Goal: Complete application form

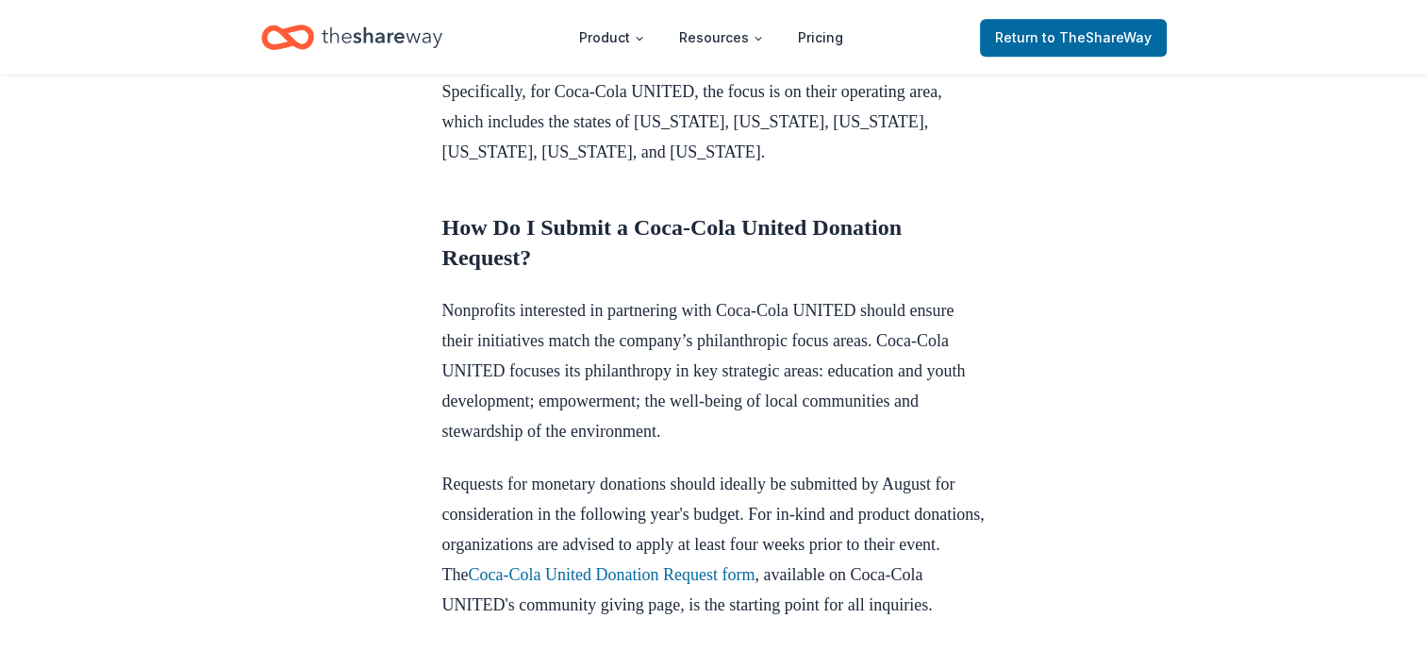
scroll to position [1226, 0]
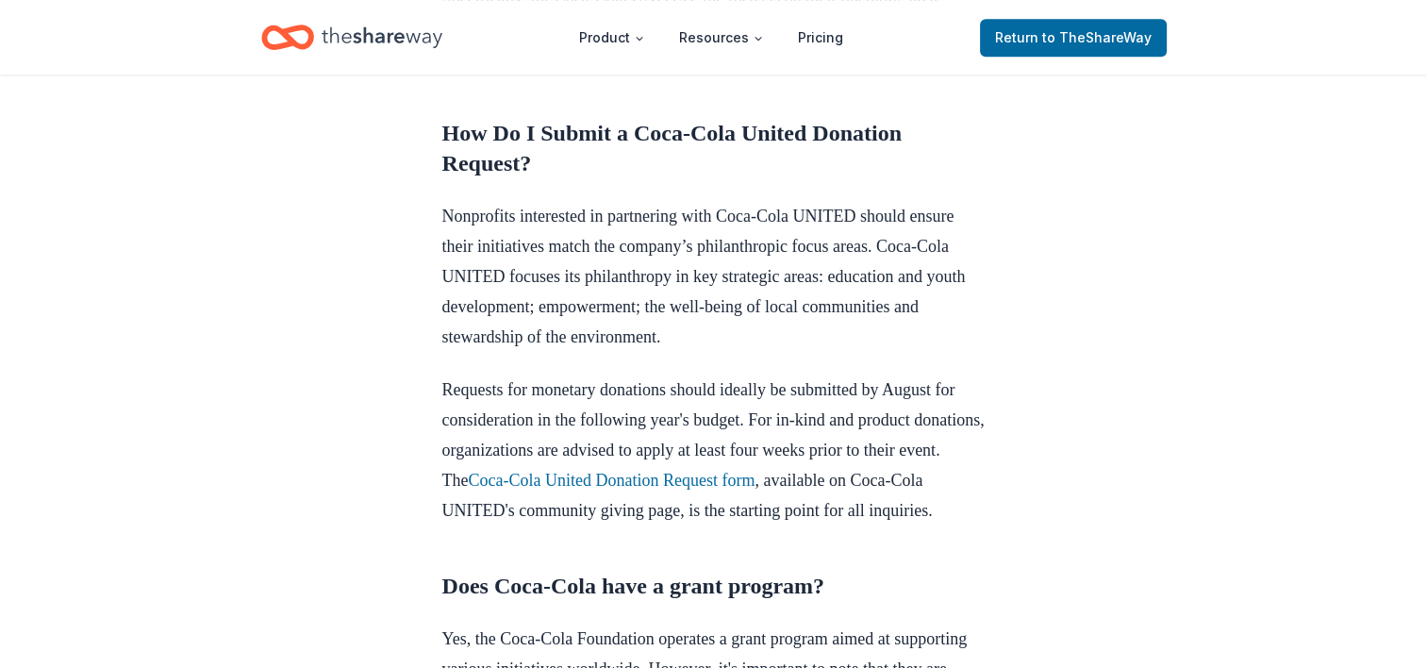
click at [812, 525] on p "Requests for monetary donations should ideally be submitted by August for consi…" at bounding box center [713, 449] width 543 height 151
click at [754, 489] on link "Coca-Cola United Donation Request form" at bounding box center [611, 479] width 287 height 19
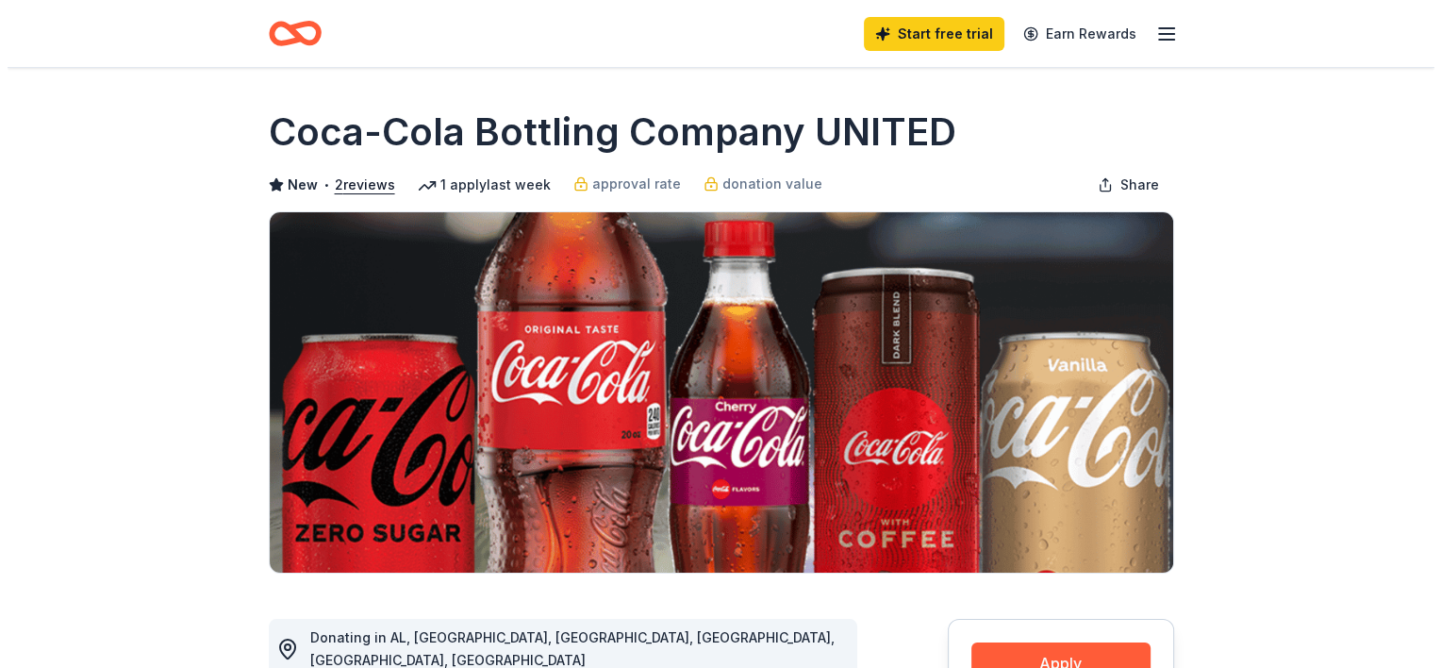
scroll to position [377, 0]
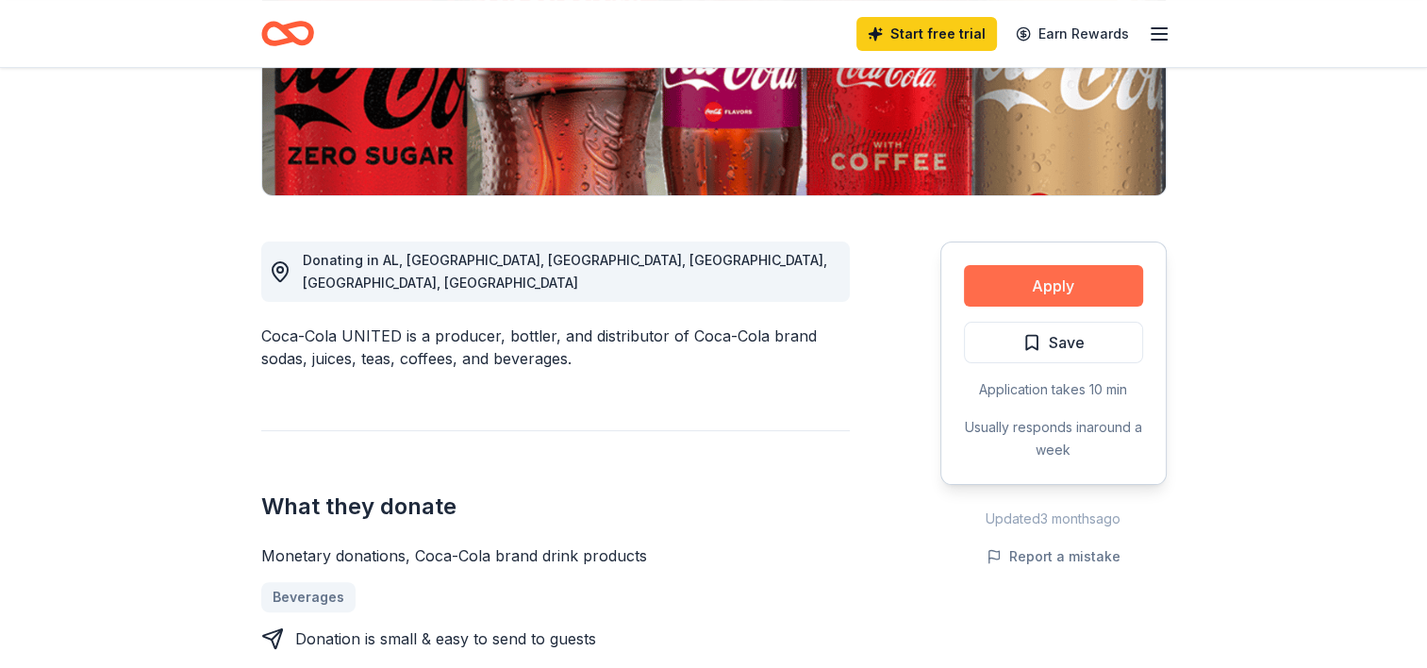
click at [1091, 279] on button "Apply" at bounding box center [1053, 285] width 179 height 41
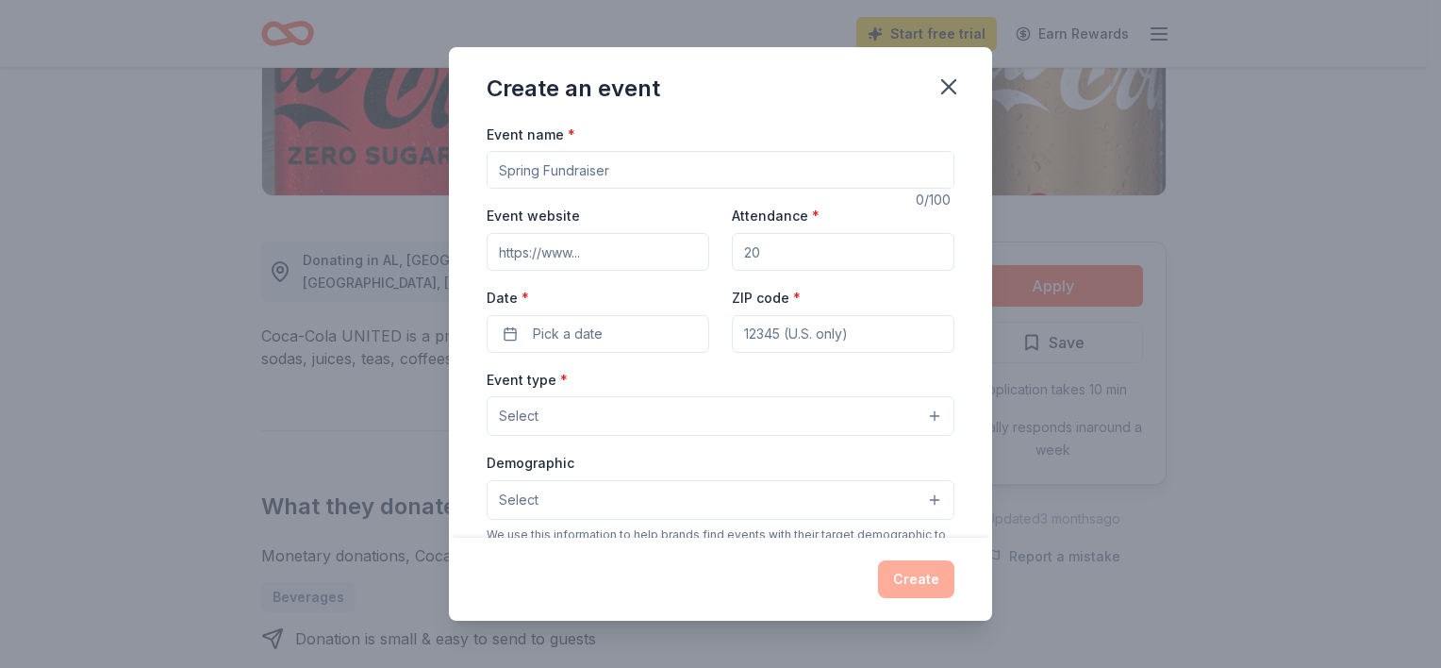
click at [699, 174] on input "Event name *" at bounding box center [721, 170] width 468 height 38
type input "Mentorship"
click at [627, 256] on input "Event website" at bounding box center [598, 252] width 223 height 38
click at [852, 250] on input "Attendance *" at bounding box center [843, 252] width 223 height 38
click at [751, 327] on input "ZIP code *" at bounding box center [843, 334] width 223 height 38
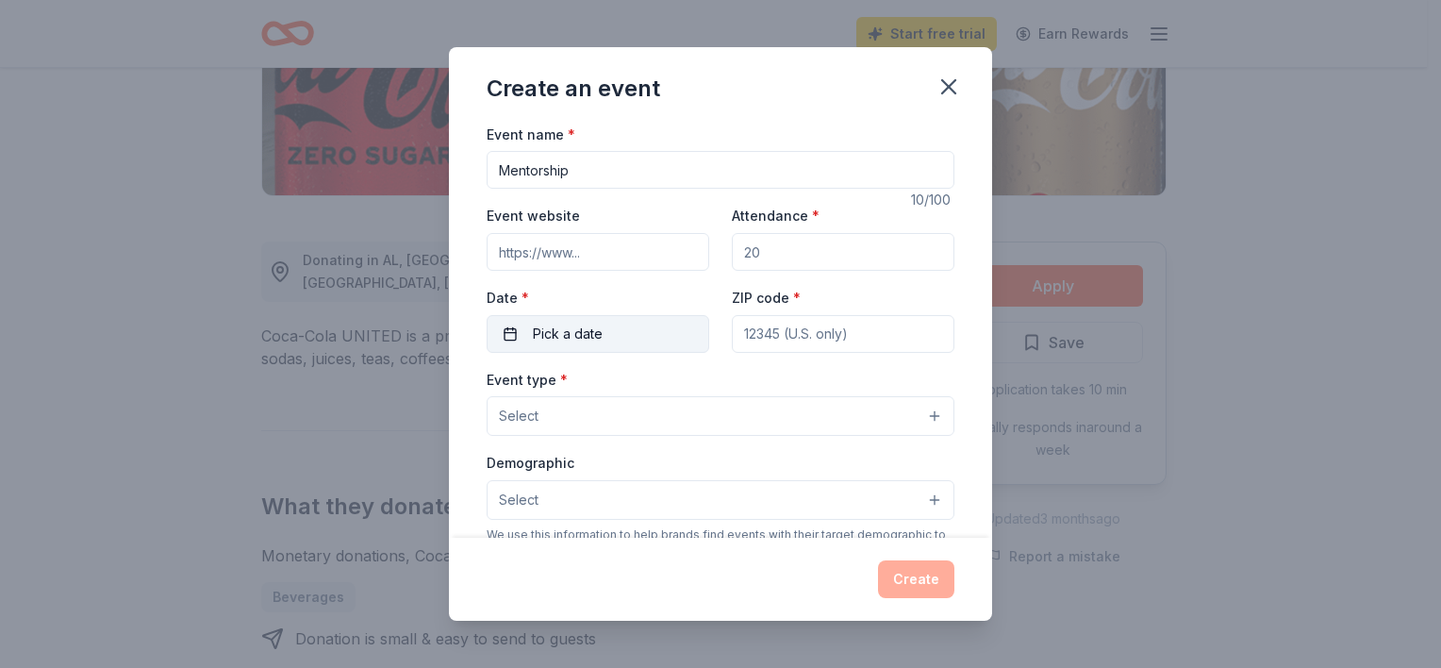
click at [551, 339] on span "Pick a date" at bounding box center [568, 333] width 70 height 23
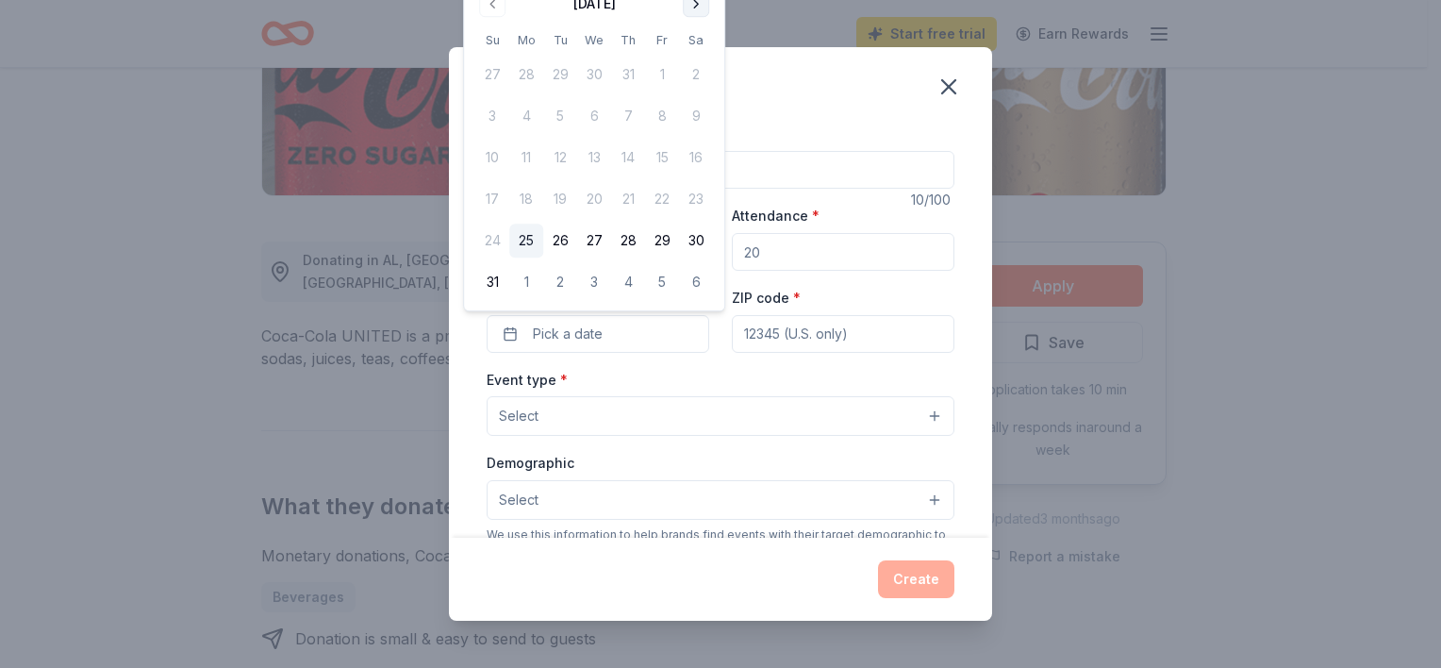
click at [697, 8] on button "Go to next month" at bounding box center [696, 4] width 26 height 26
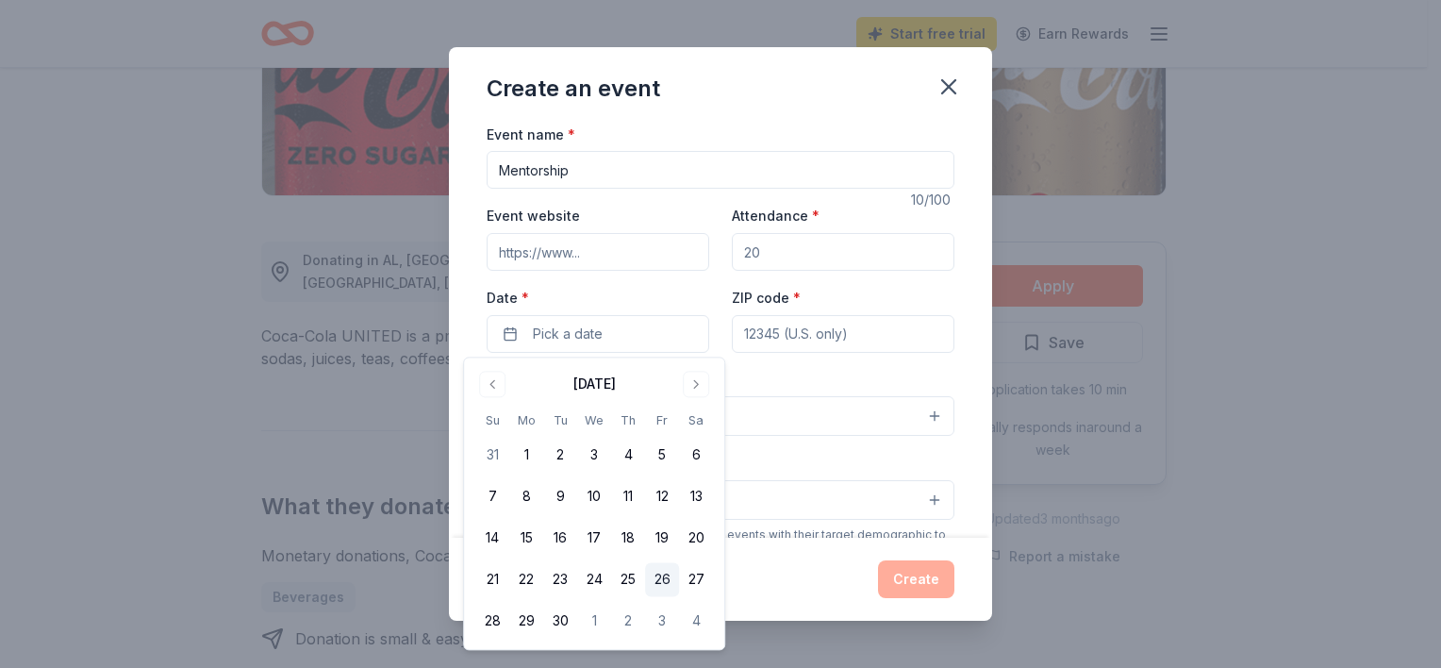
click at [663, 580] on button "26" at bounding box center [662, 580] width 34 height 34
click at [677, 249] on input "Event website" at bounding box center [598, 252] width 223 height 38
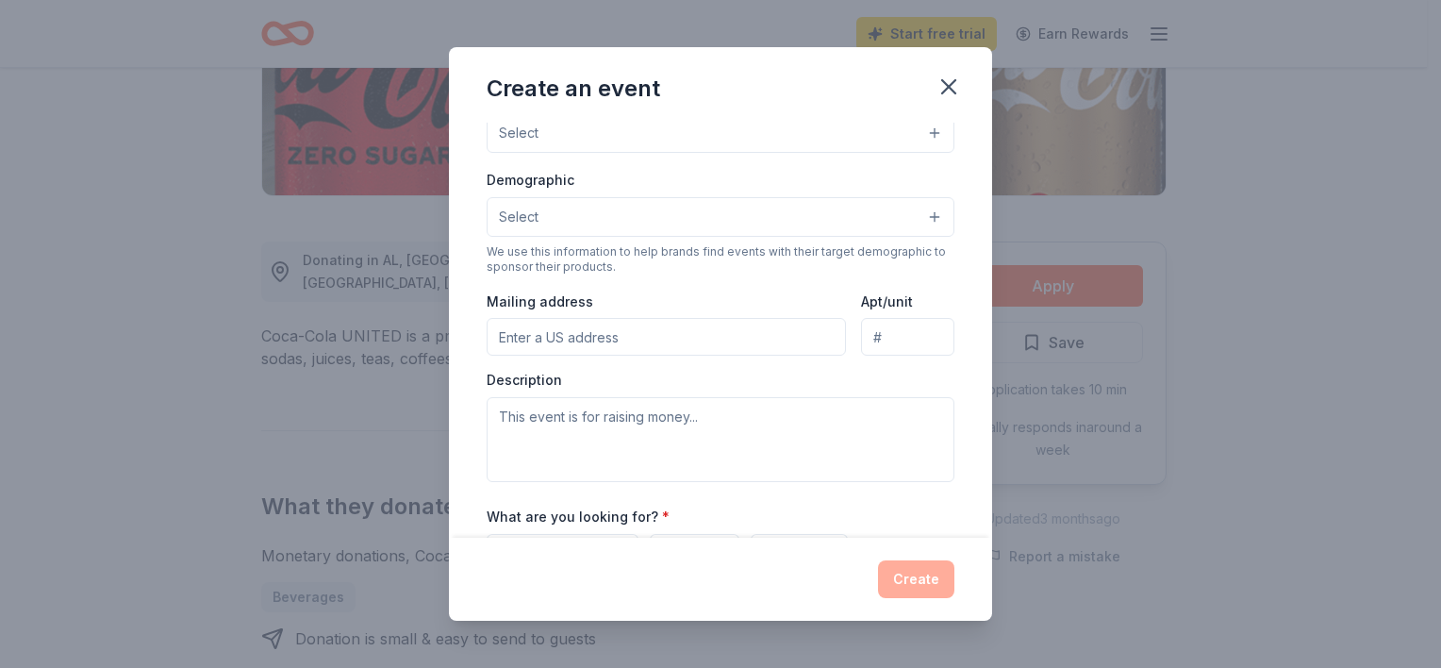
scroll to position [486, 0]
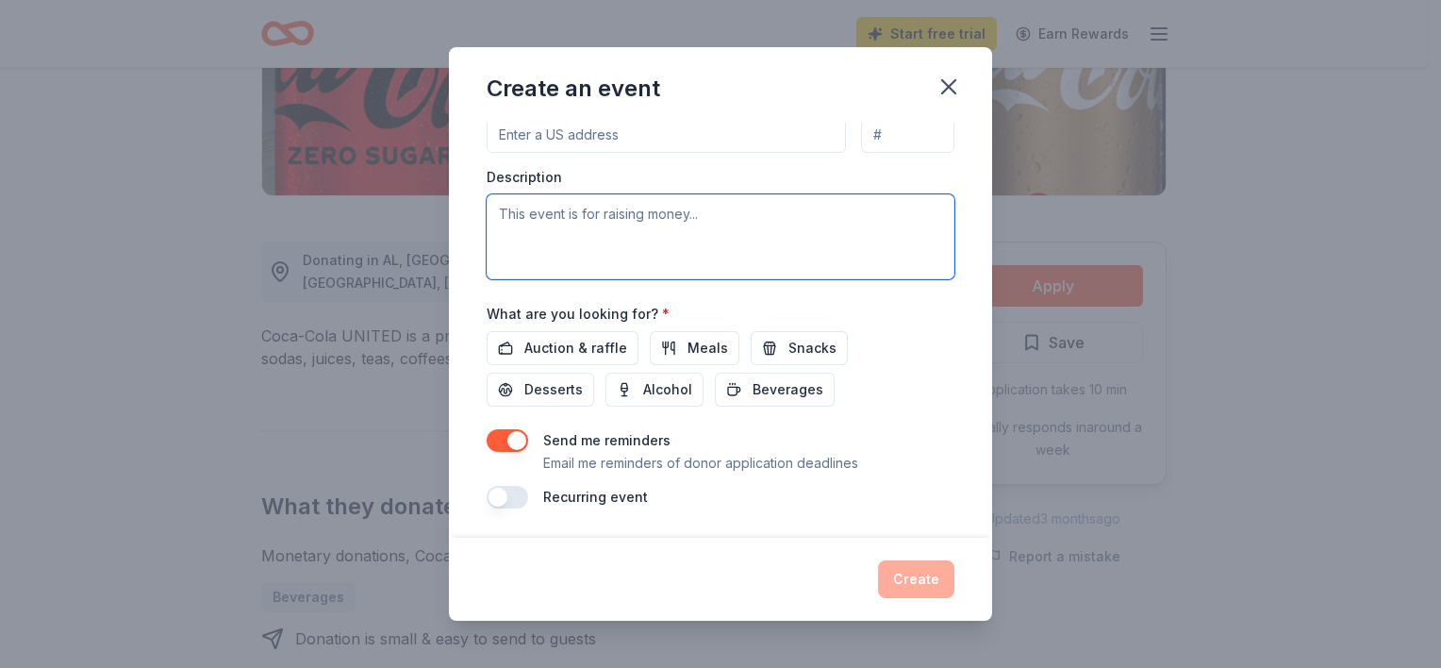
click at [570, 218] on textarea at bounding box center [721, 236] width 468 height 85
type textarea "To provide [DATE] meals to family in need, support local shelter, and community…"
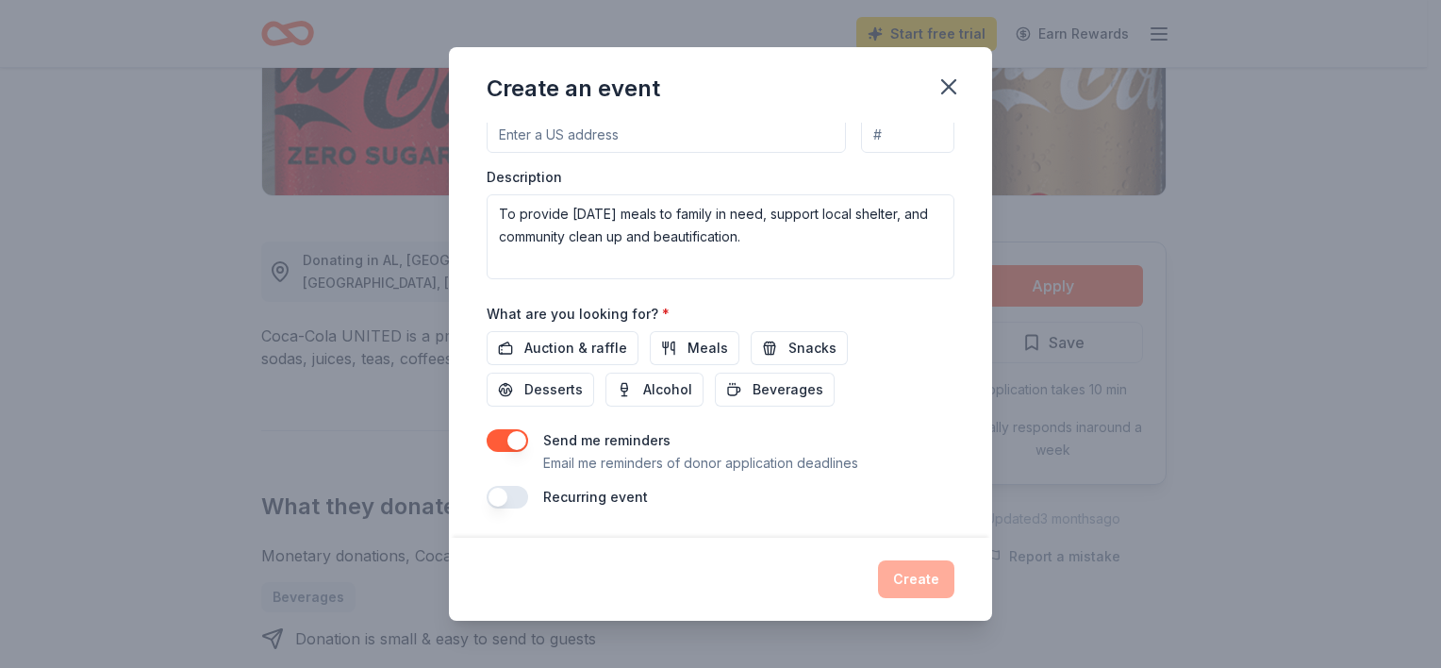
click at [518, 496] on button "button" at bounding box center [507, 497] width 41 height 23
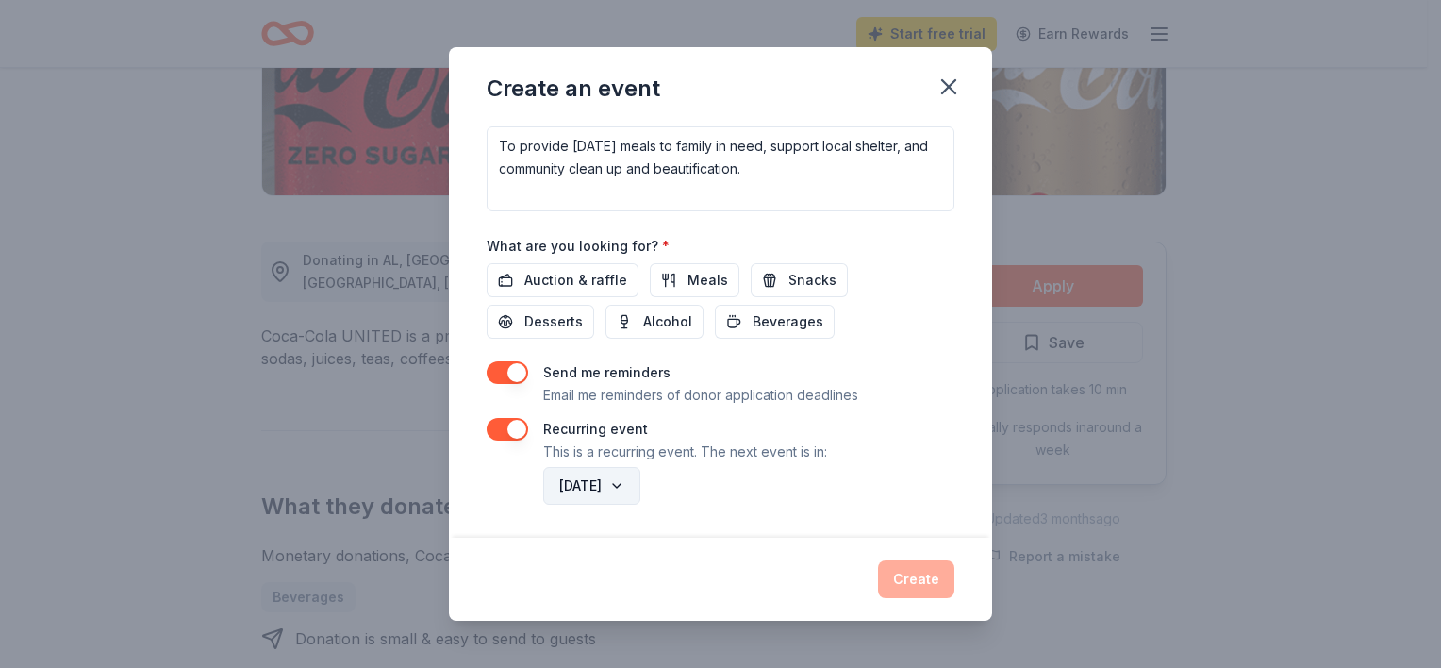
click at [640, 482] on button "[DATE]" at bounding box center [591, 486] width 97 height 38
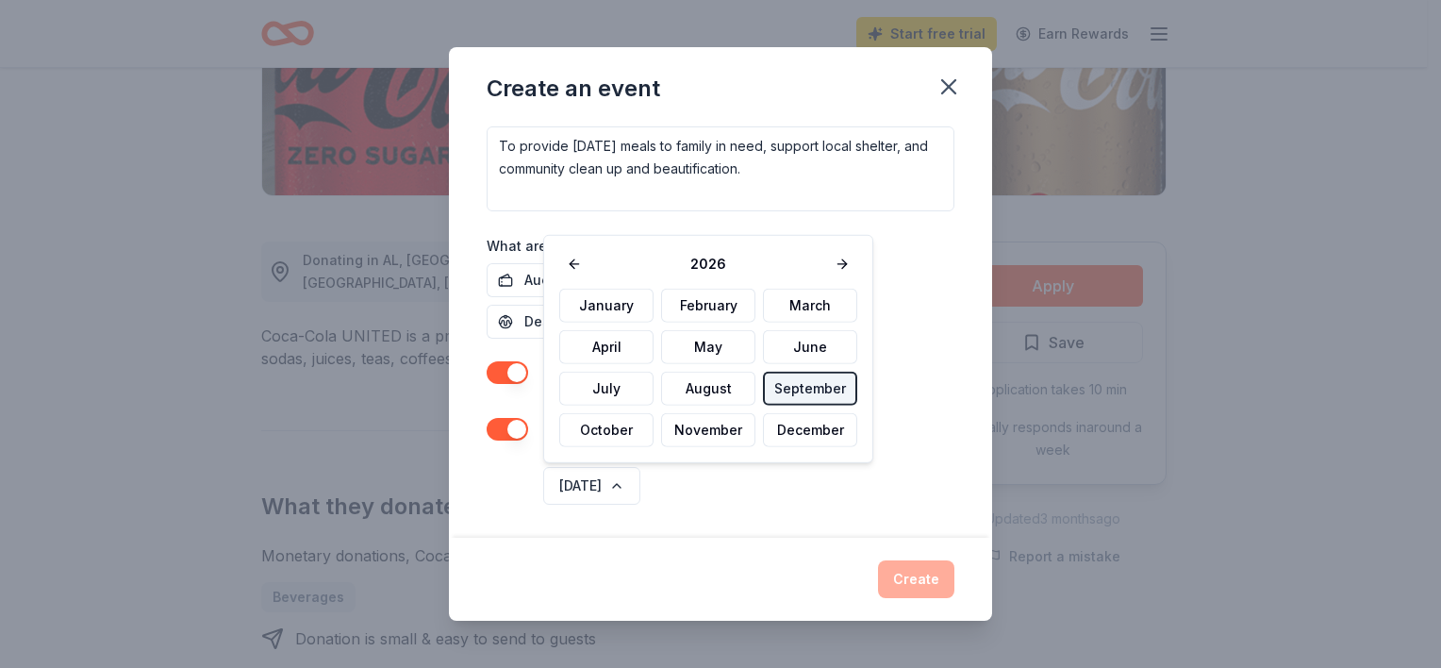
click at [808, 378] on button "September" at bounding box center [810, 388] width 94 height 34
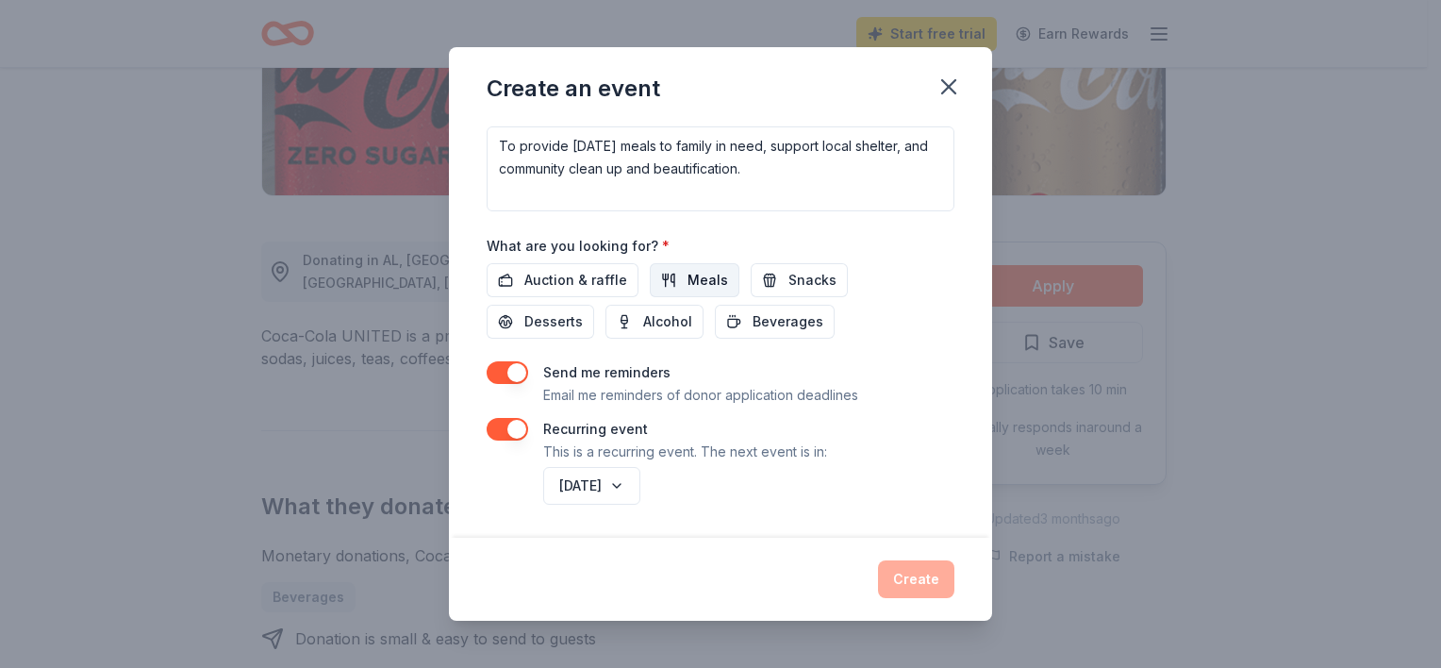
click at [679, 268] on button "Meals" at bounding box center [695, 280] width 90 height 34
click at [584, 280] on span "Auction & raffle" at bounding box center [575, 280] width 103 height 23
click at [795, 280] on span "Snacks" at bounding box center [812, 280] width 48 height 23
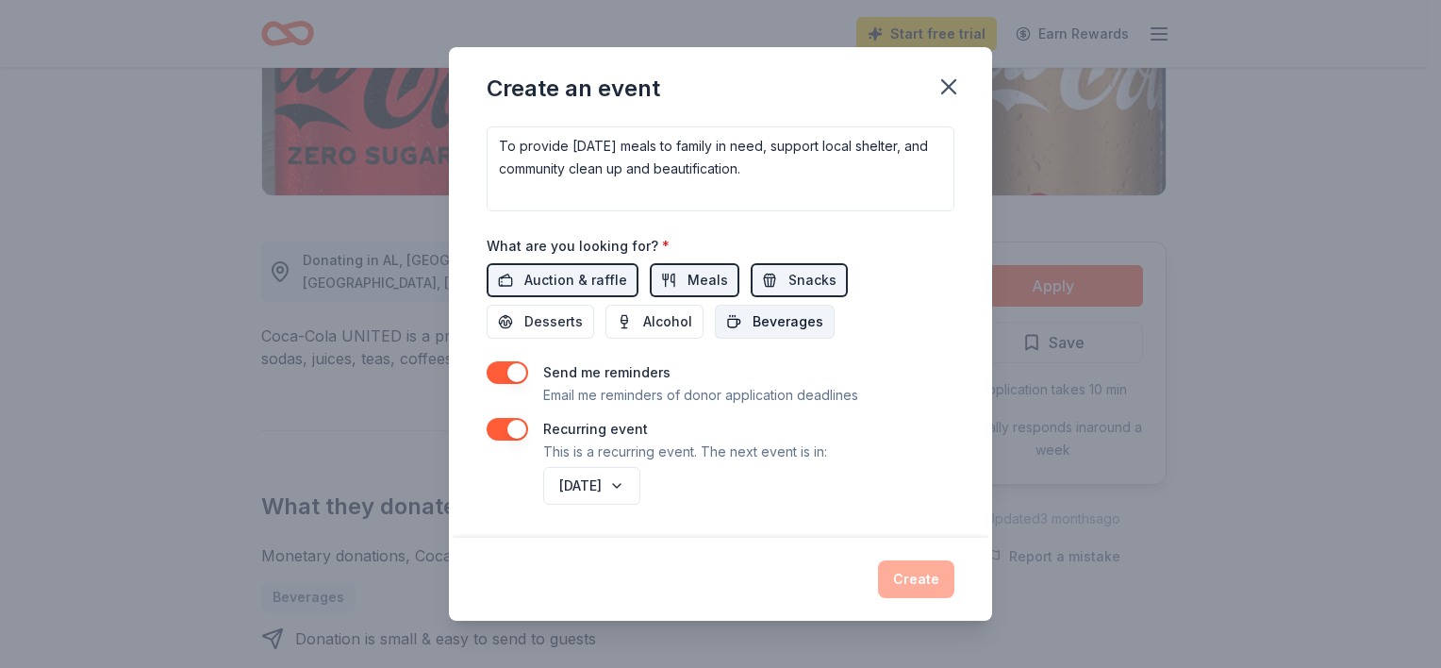
click at [792, 322] on span "Beverages" at bounding box center [787, 321] width 71 height 23
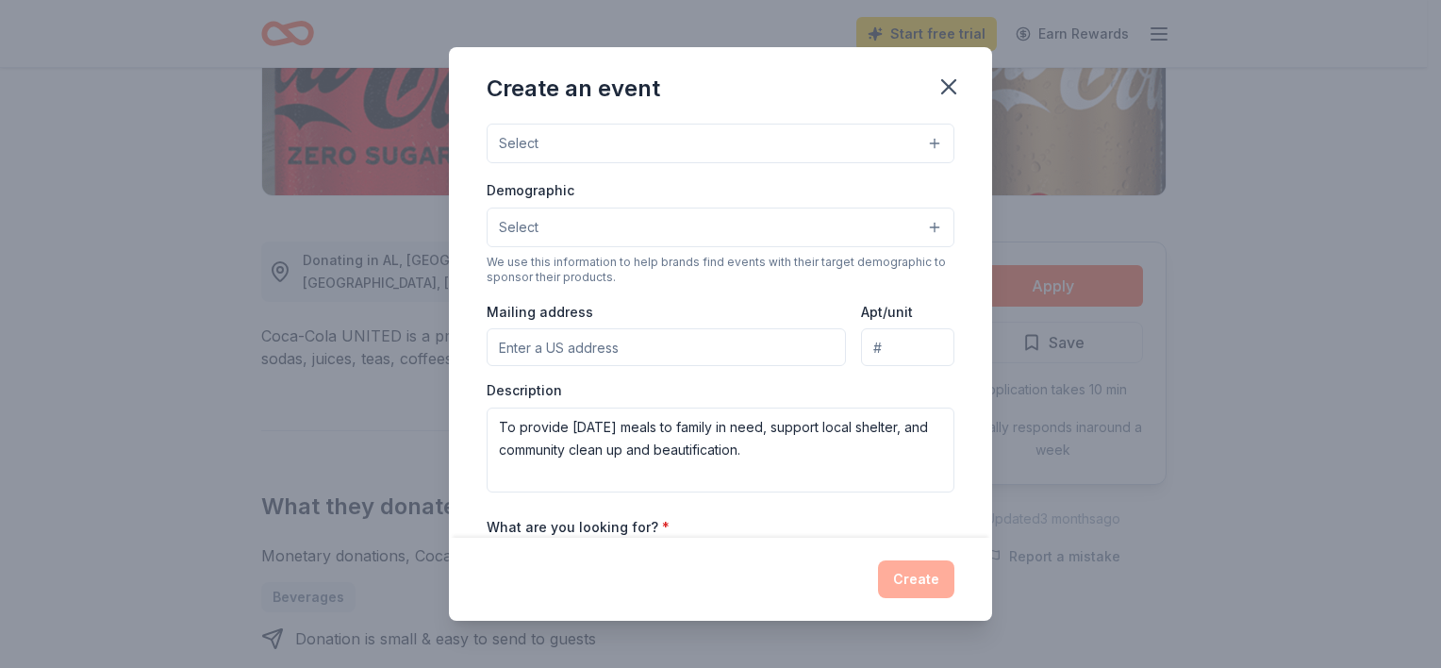
scroll to position [210, 0]
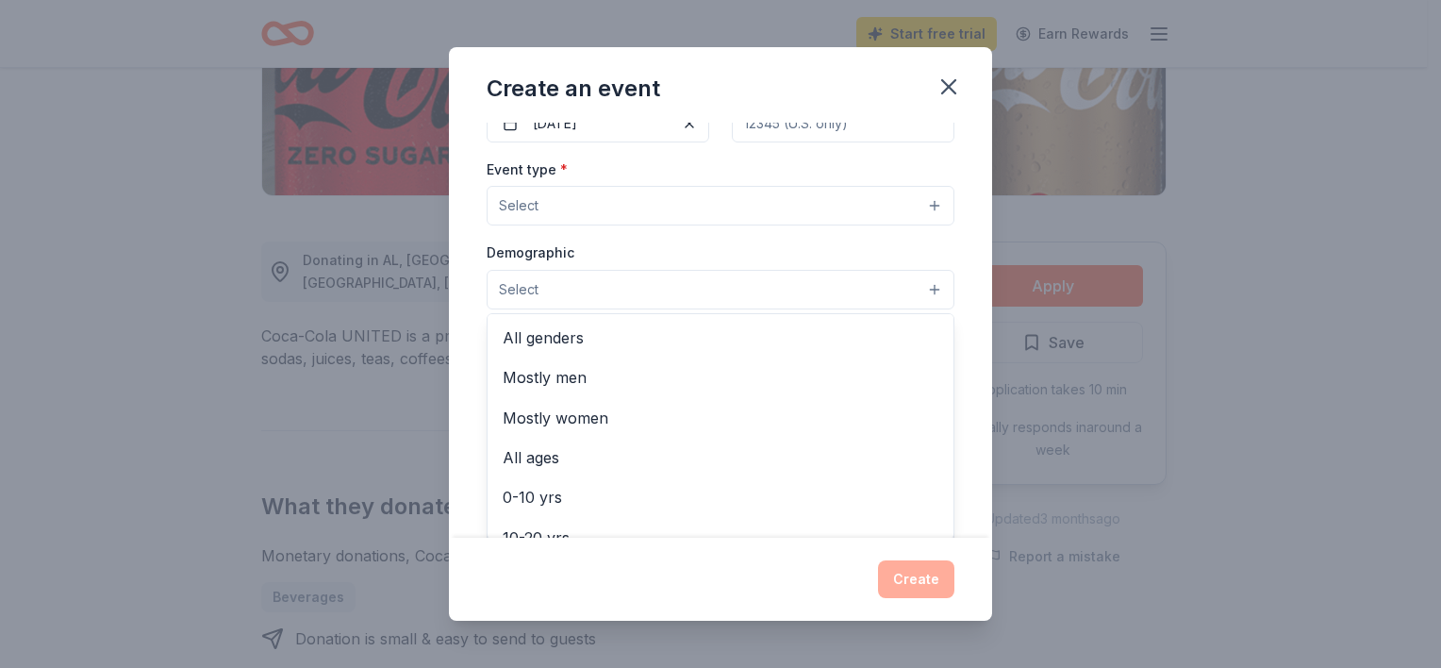
click at [916, 280] on button "Select" at bounding box center [721, 290] width 468 height 40
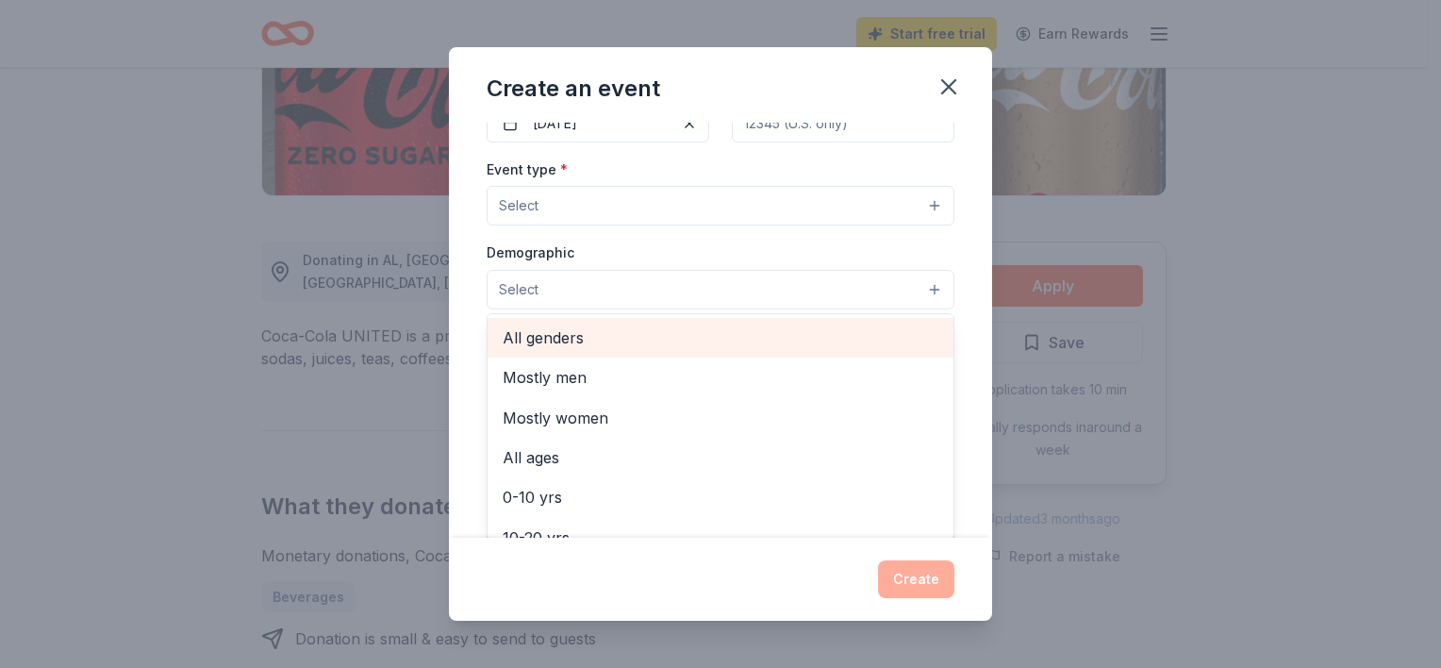
click at [886, 326] on span "All genders" at bounding box center [721, 337] width 436 height 25
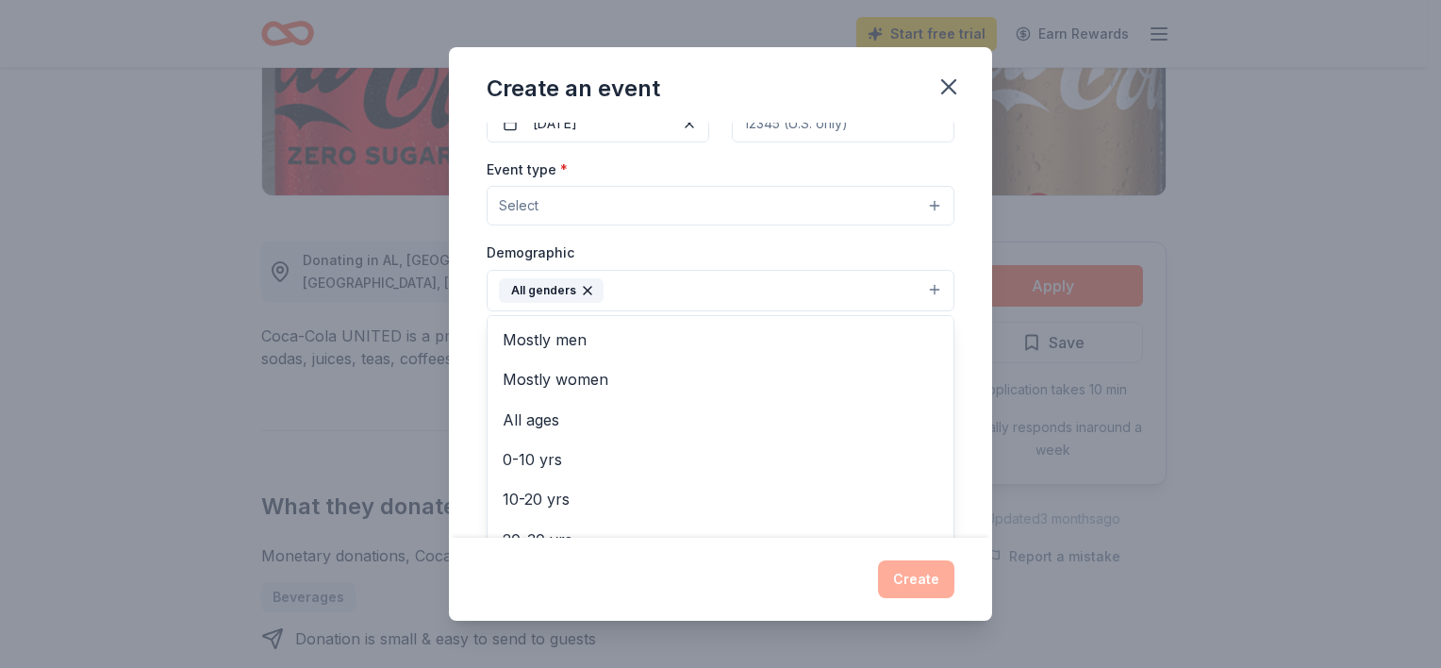
click at [713, 199] on div "Event type * Select Demographic All genders Mostly men Mostly women All ages [D…" at bounding box center [721, 356] width 468 height 399
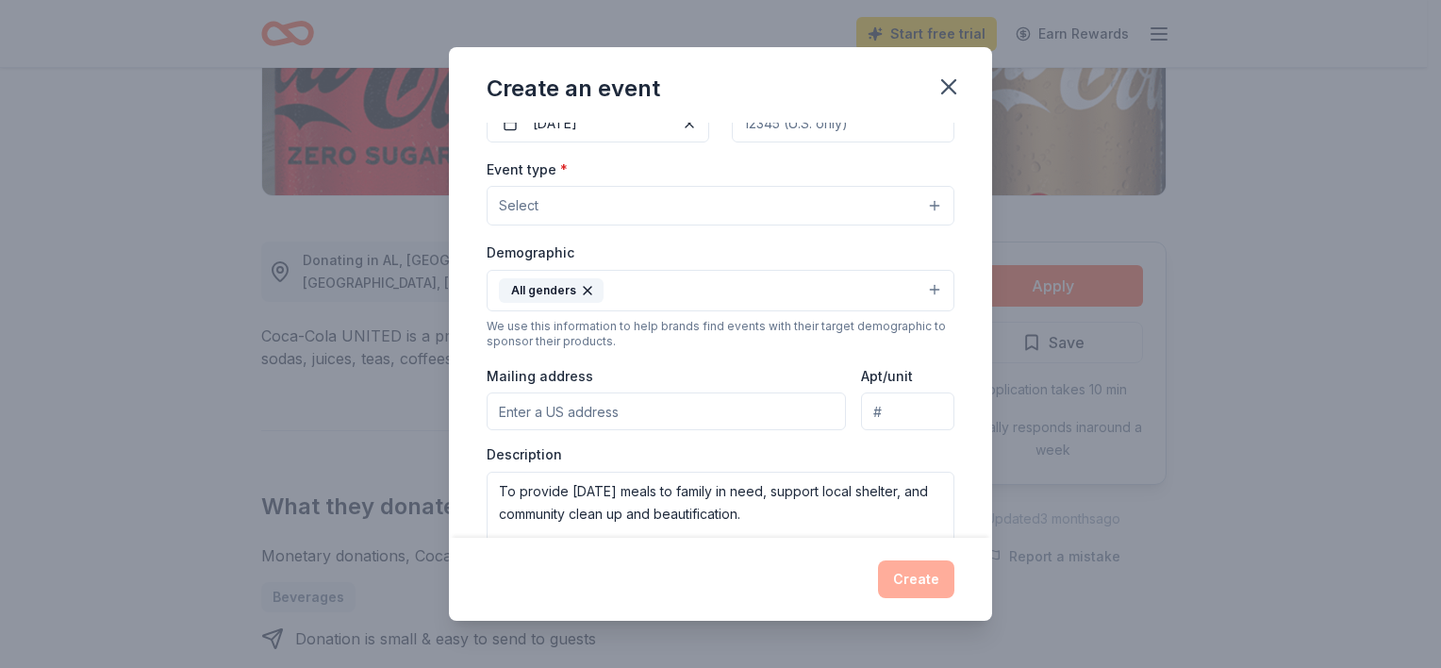
click at [919, 201] on button "Select" at bounding box center [721, 206] width 468 height 40
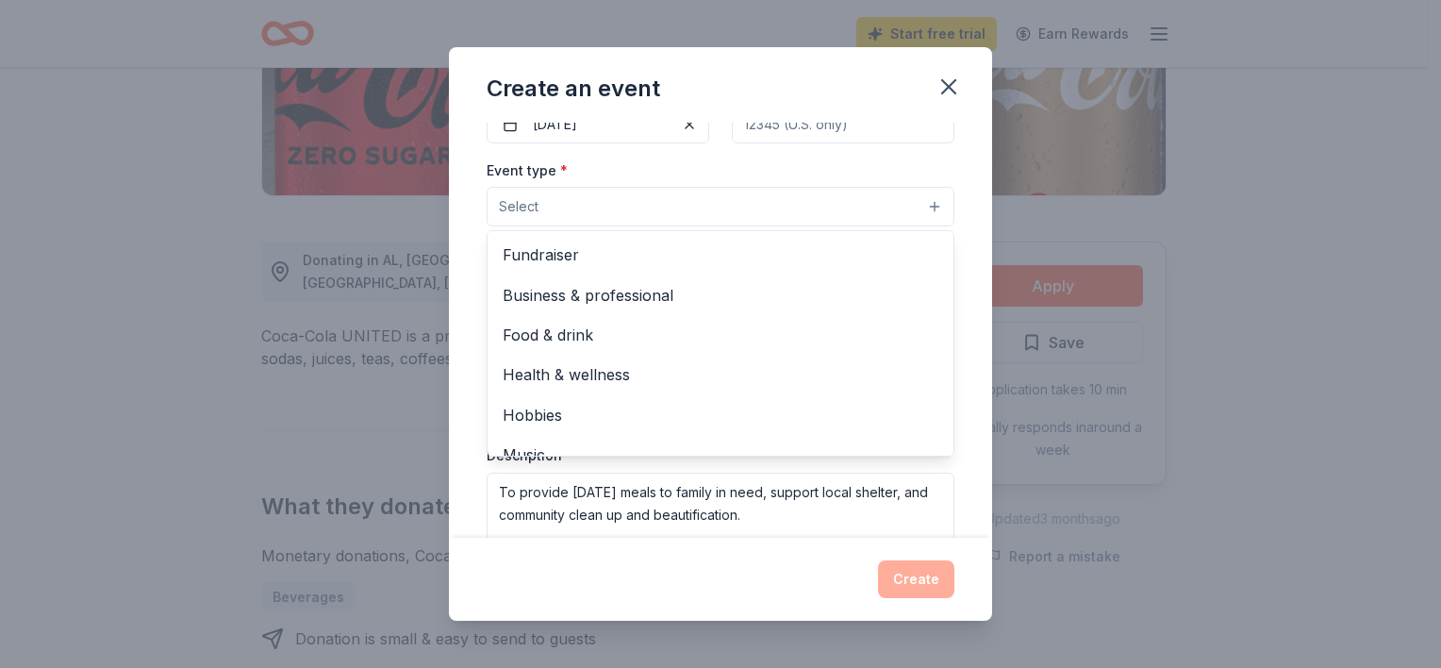
scroll to position [190, 0]
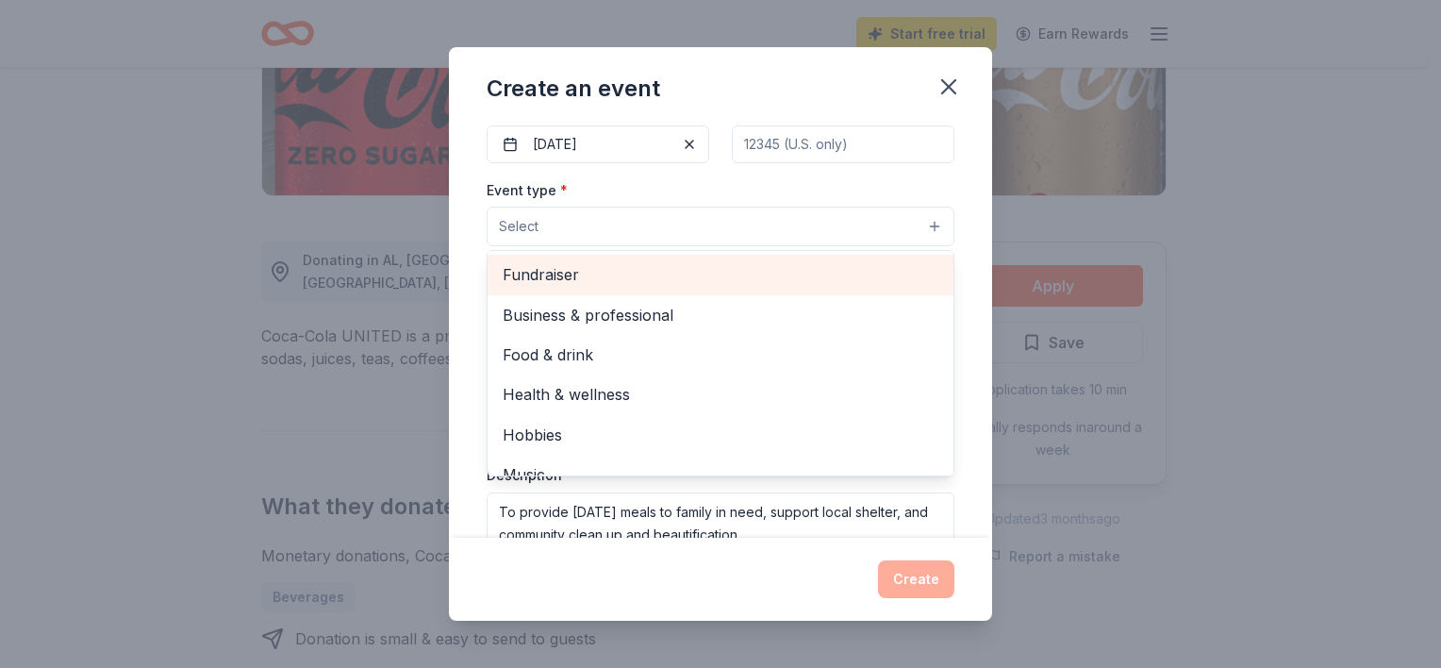
click at [569, 268] on span "Fundraiser" at bounding box center [721, 274] width 436 height 25
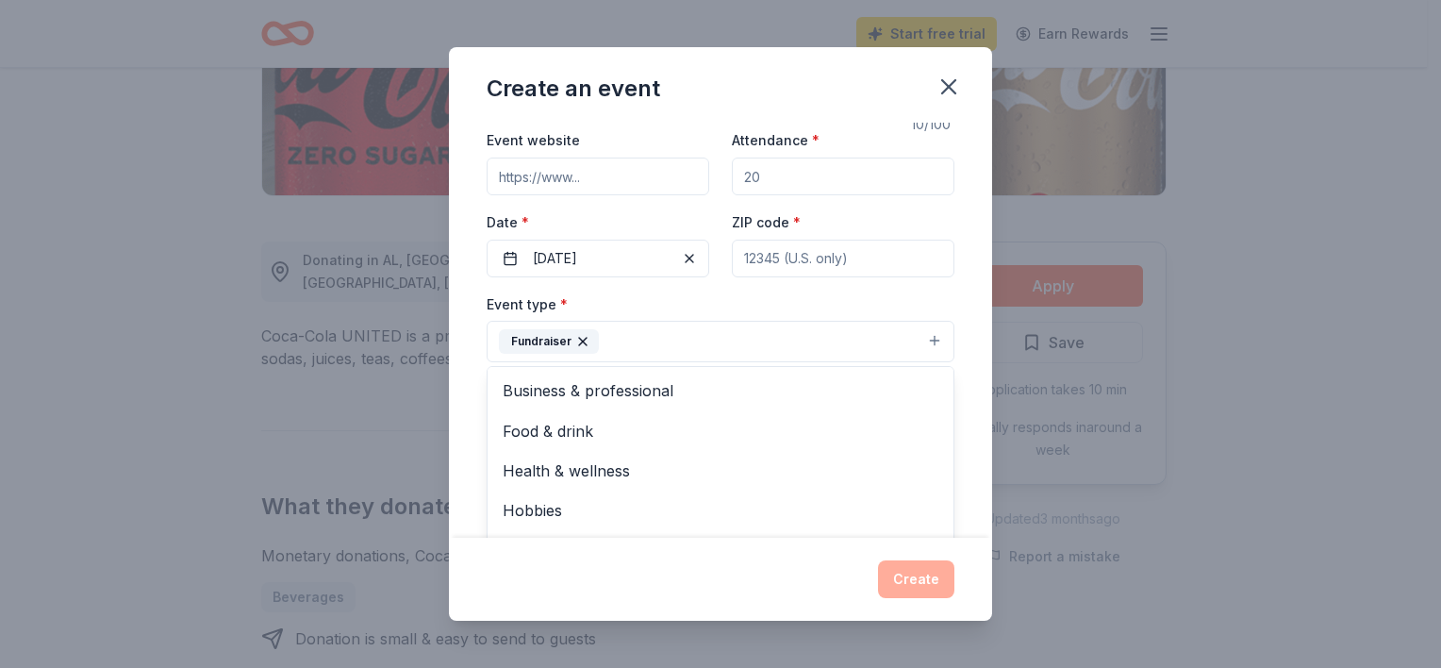
scroll to position [63, 0]
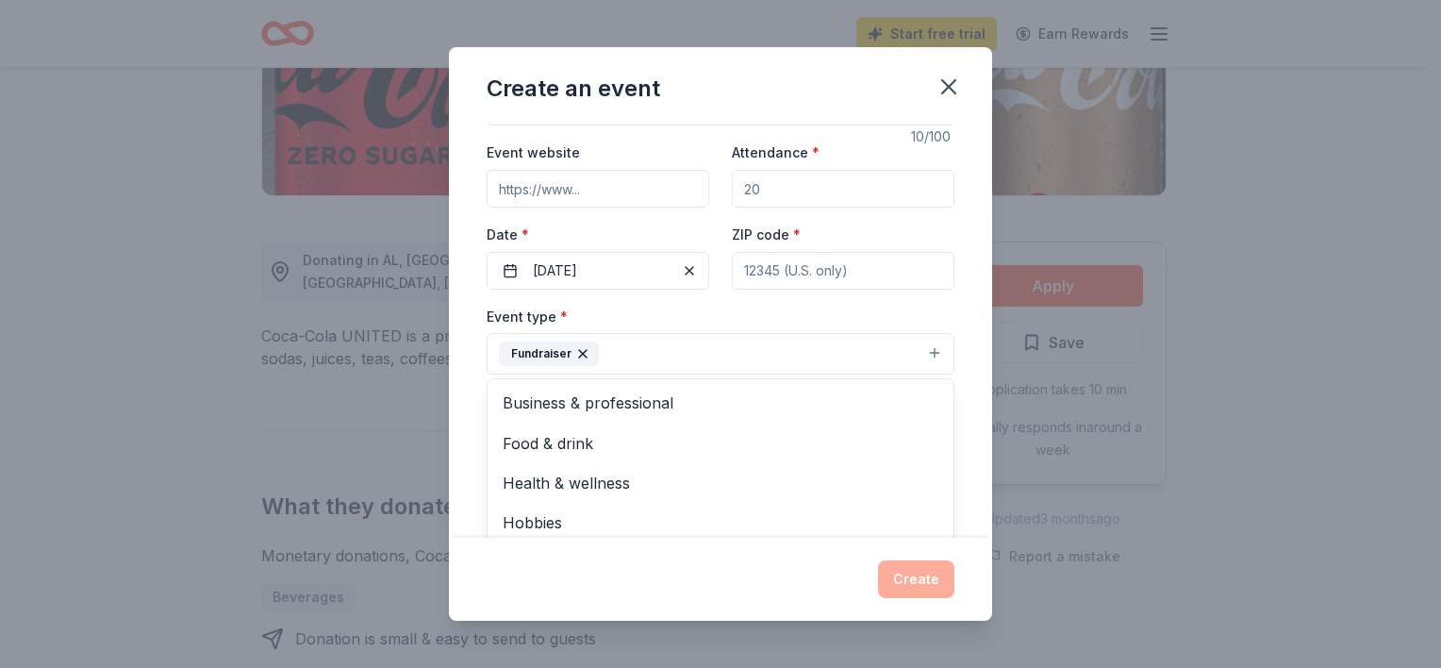
click at [884, 259] on div "Event name * Mentorship 10 /100 Event website Attendance * Date * [DATE] ZIP co…" at bounding box center [721, 530] width 468 height 943
click at [817, 268] on input "ZIP code *" at bounding box center [843, 271] width 223 height 38
type input "33884"
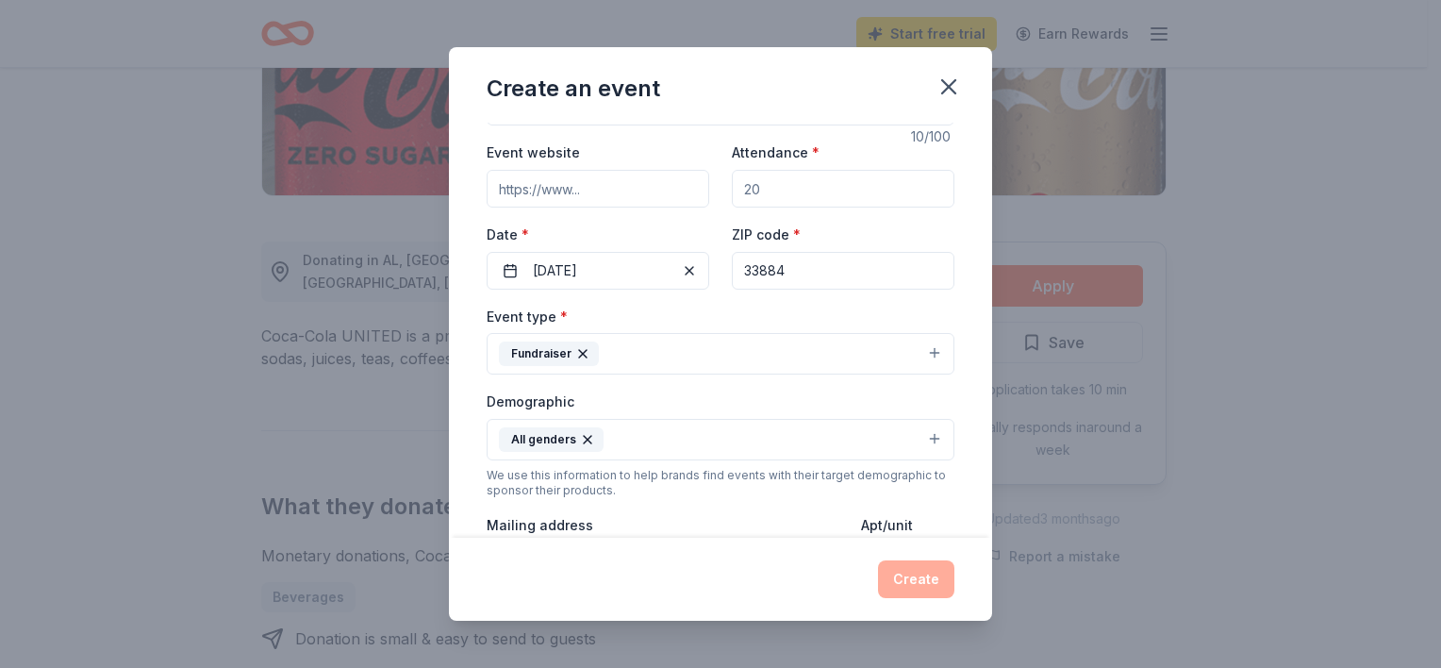
type input "[EMAIL_ADDRESS][DOMAIN_NAME]"
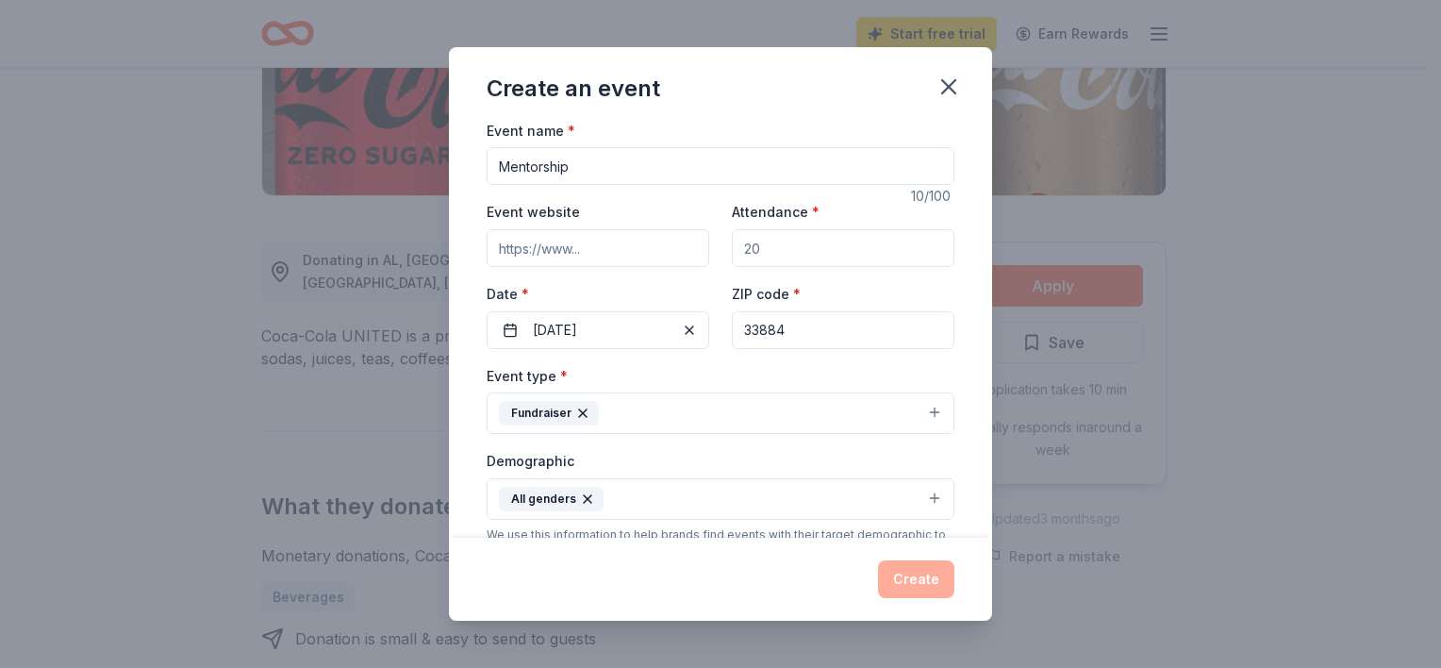
scroll to position [0, 0]
click at [777, 245] on input "Attendance *" at bounding box center [843, 252] width 223 height 38
click at [684, 162] on input "Mentorship" at bounding box center [721, 170] width 468 height 38
drag, startPoint x: 573, startPoint y: 168, endPoint x: 490, endPoint y: 170, distance: 83.0
click at [490, 170] on input "Mentorship" at bounding box center [721, 170] width 468 height 38
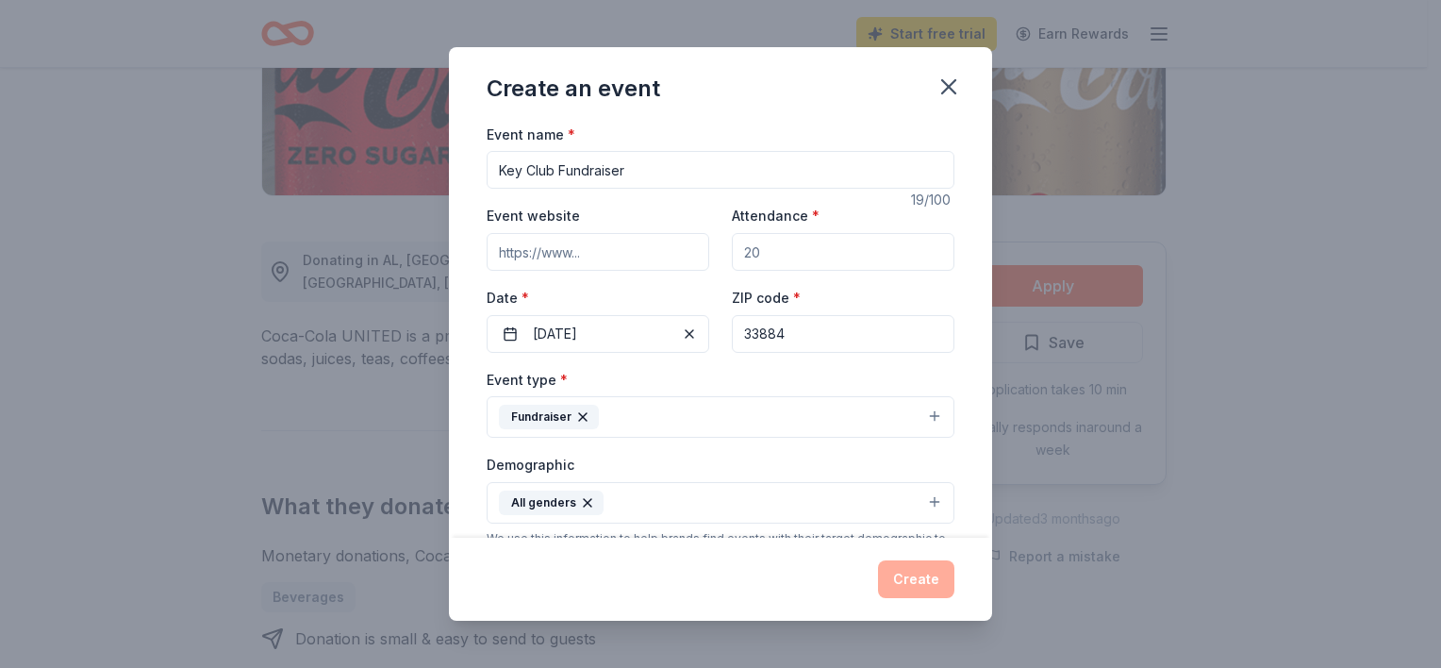
type input "Key Club Fundraiser"
click at [849, 100] on div "Create an event" at bounding box center [720, 84] width 543 height 75
click at [537, 246] on input "Event website" at bounding box center [598, 252] width 223 height 38
type input "[DOMAIN_NAME]"
click at [857, 257] on input "Attendance *" at bounding box center [843, 252] width 223 height 38
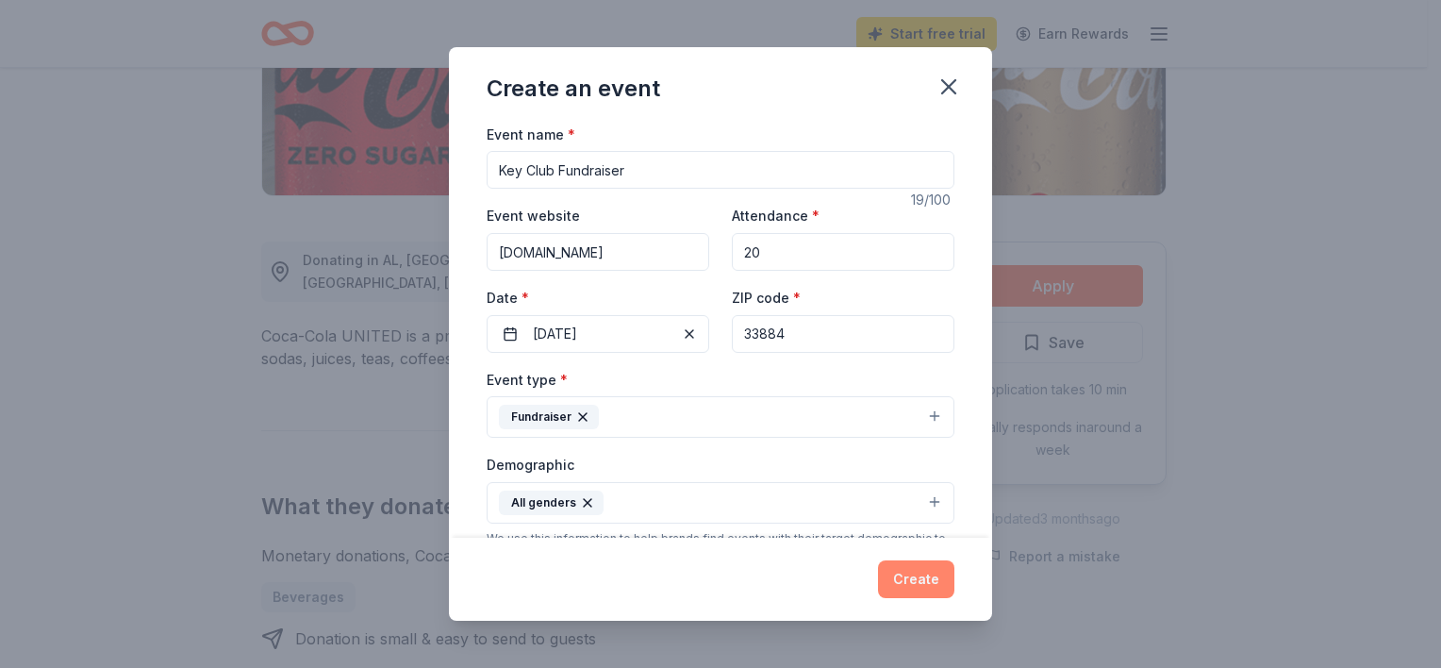
type input "20"
click at [921, 594] on button "Create" at bounding box center [916, 579] width 76 height 38
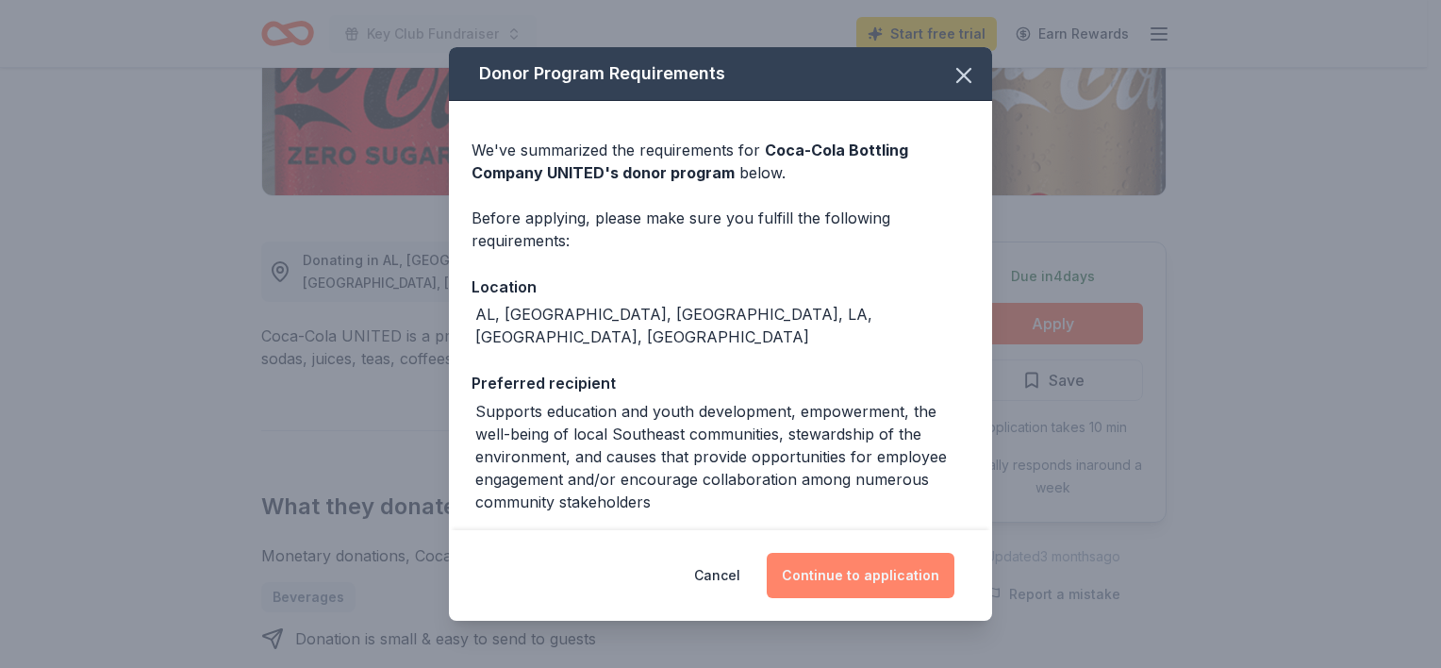
click at [899, 561] on button "Continue to application" at bounding box center [861, 575] width 188 height 45
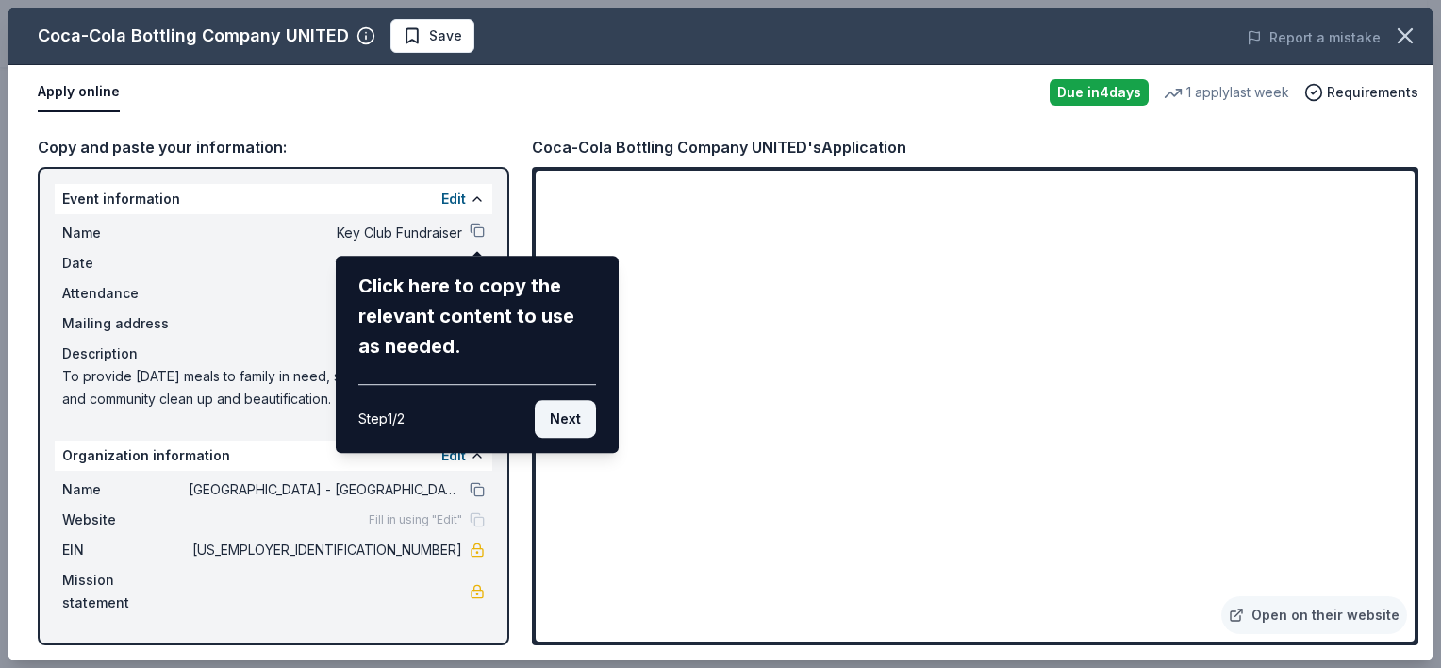
click at [567, 418] on button "Next" at bounding box center [565, 419] width 61 height 38
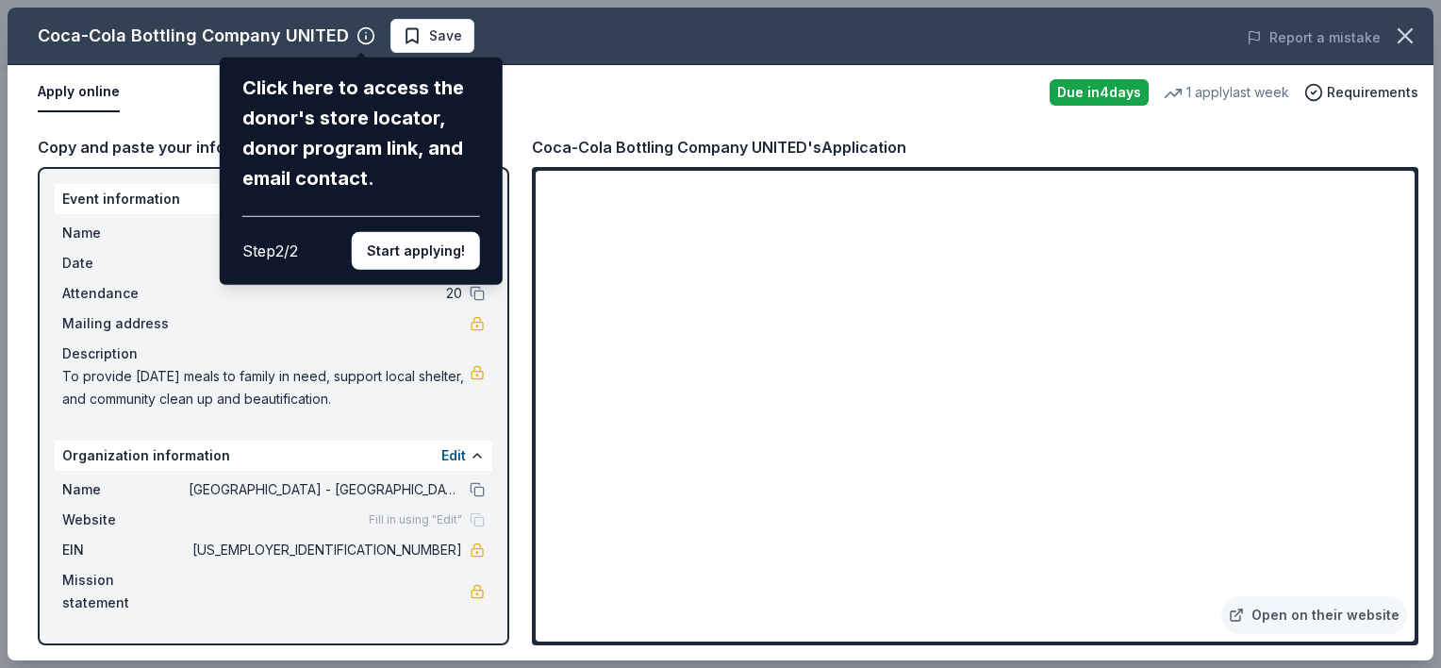
click at [439, 31] on div "Coca-Cola Bottling Company UNITED Click here to access the donor's store locato…" at bounding box center [721, 334] width 1426 height 652
click at [489, 72] on div "Click here to access the donor's store locator, donor program link, and email c…" at bounding box center [361, 171] width 283 height 227
click at [408, 254] on button "Start applying!" at bounding box center [416, 251] width 128 height 38
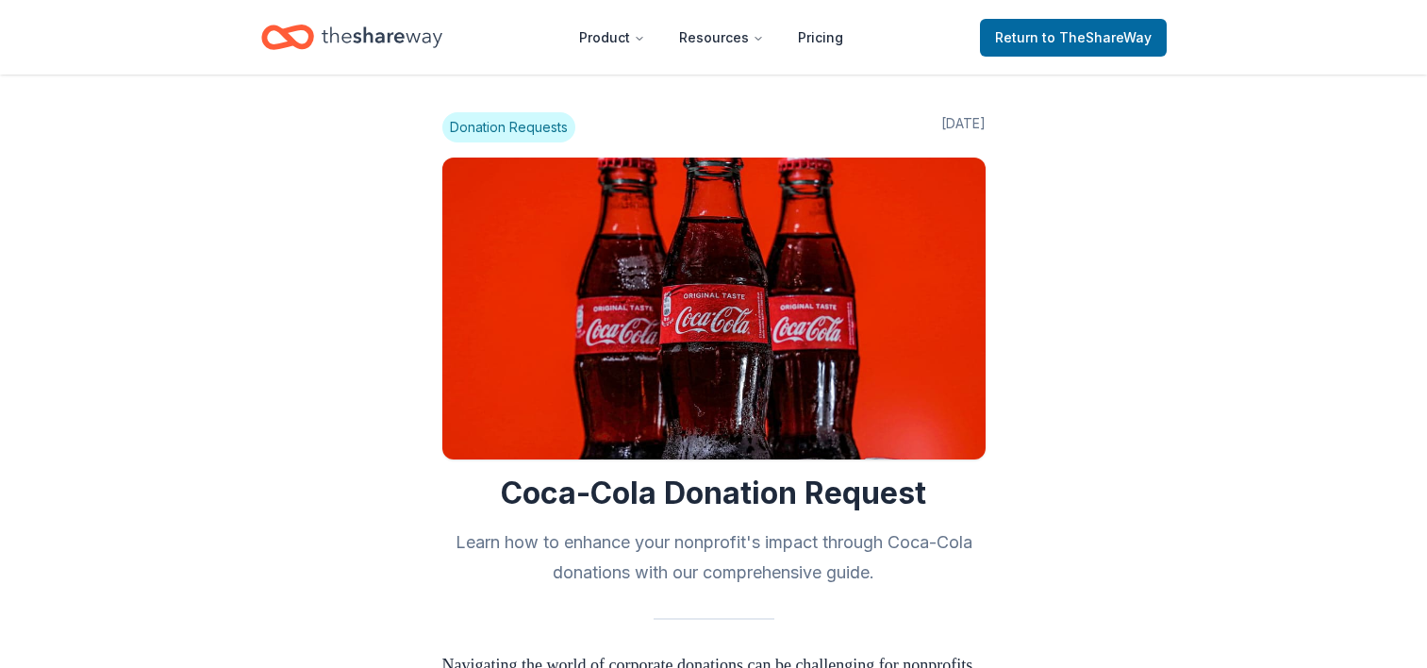
scroll to position [1224, 0]
